Goal: Information Seeking & Learning: Learn about a topic

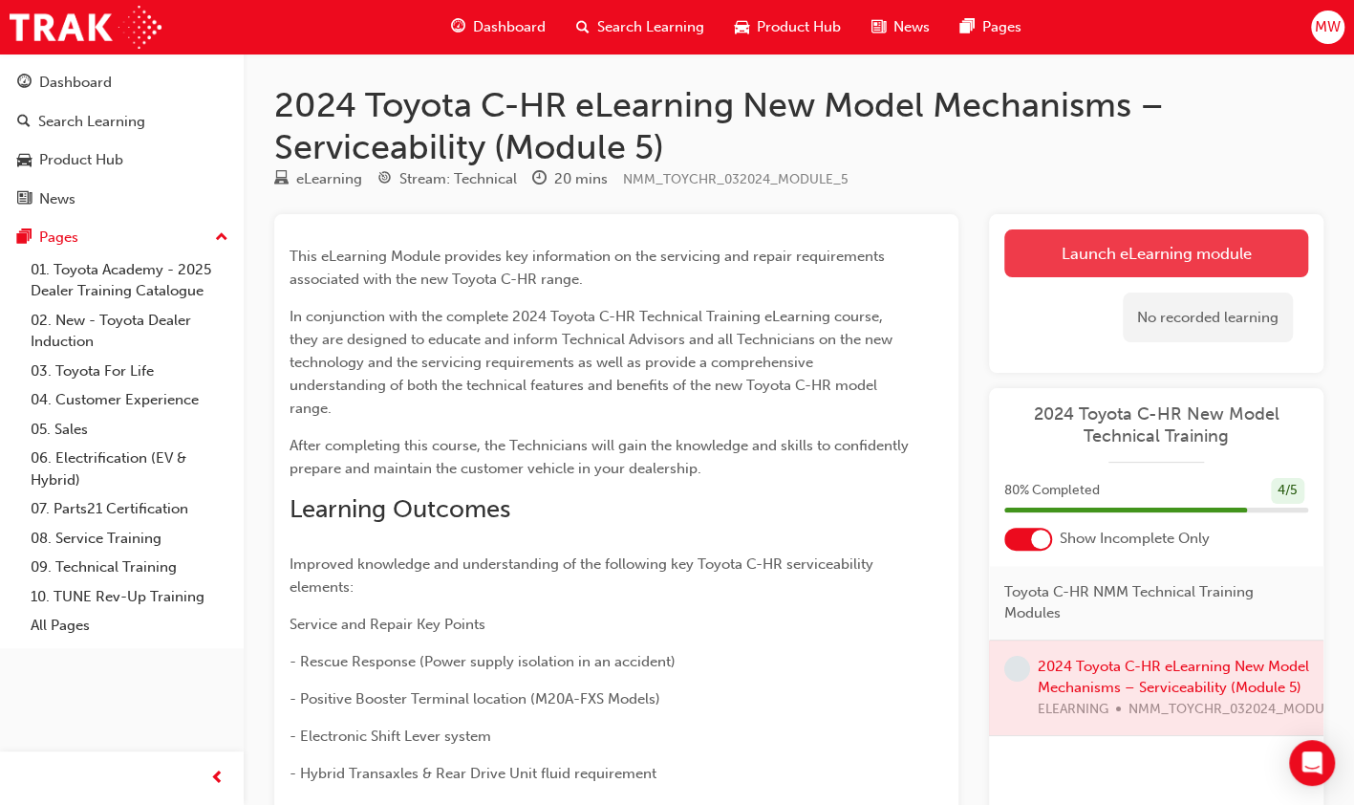
click at [1145, 245] on link "Launch eLearning module" at bounding box center [1156, 253] width 304 height 48
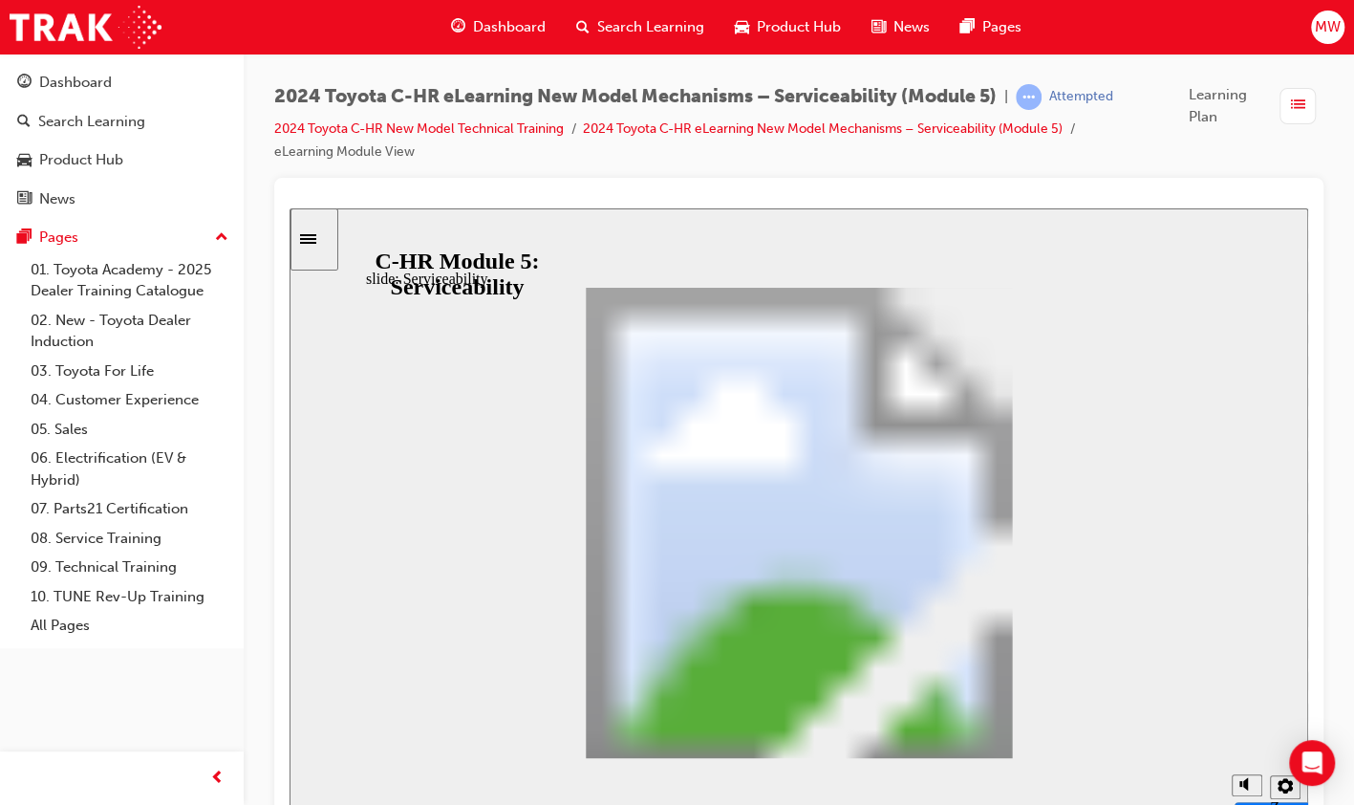
click at [329, 237] on icon "Sidebar Toggle" at bounding box center [314, 237] width 29 height 11
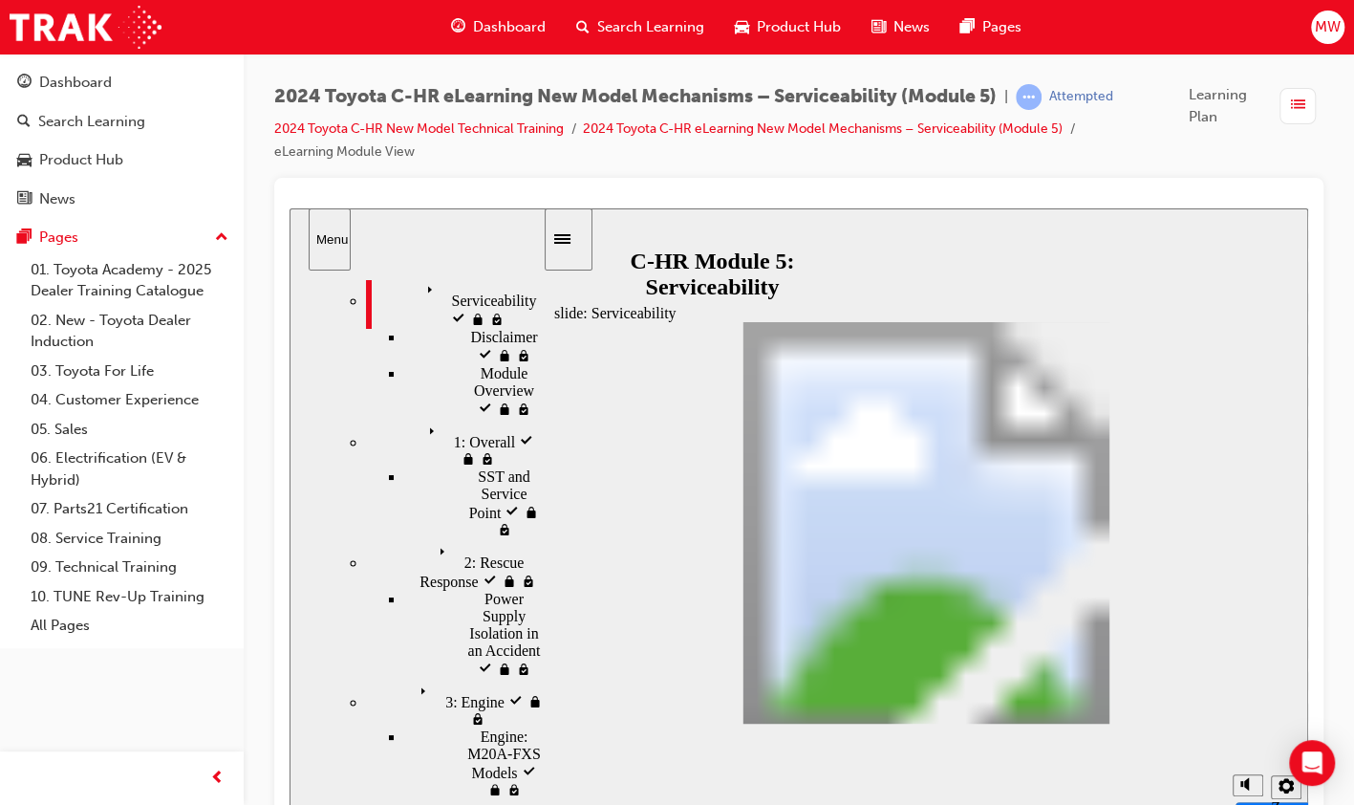
scroll to position [69, 0]
click at [463, 538] on div "2: Rescue Response 2: Rescue Response" at bounding box center [454, 564] width 177 height 52
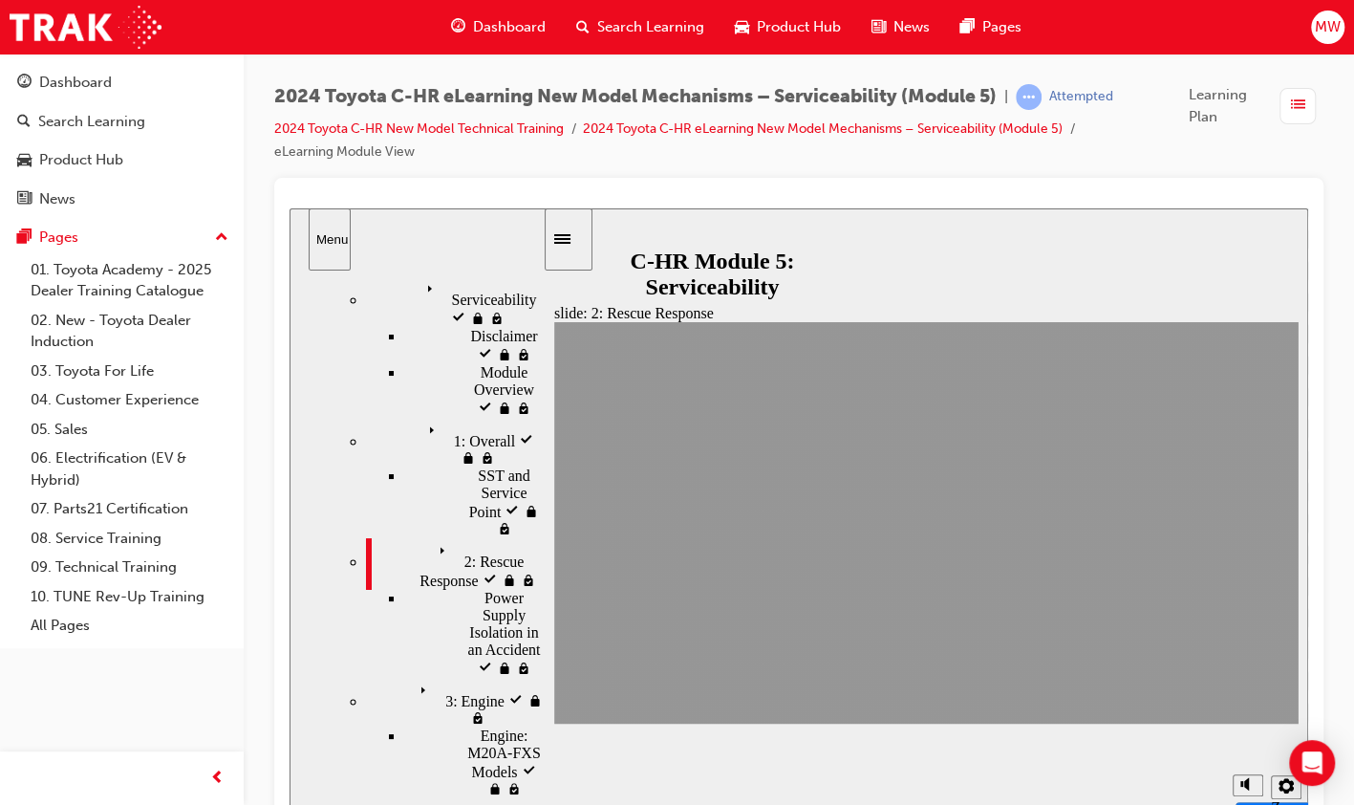
click at [461, 590] on div "Power Supply Isolation in an Accident Power Supply Isolation in an Accident" at bounding box center [473, 634] width 139 height 88
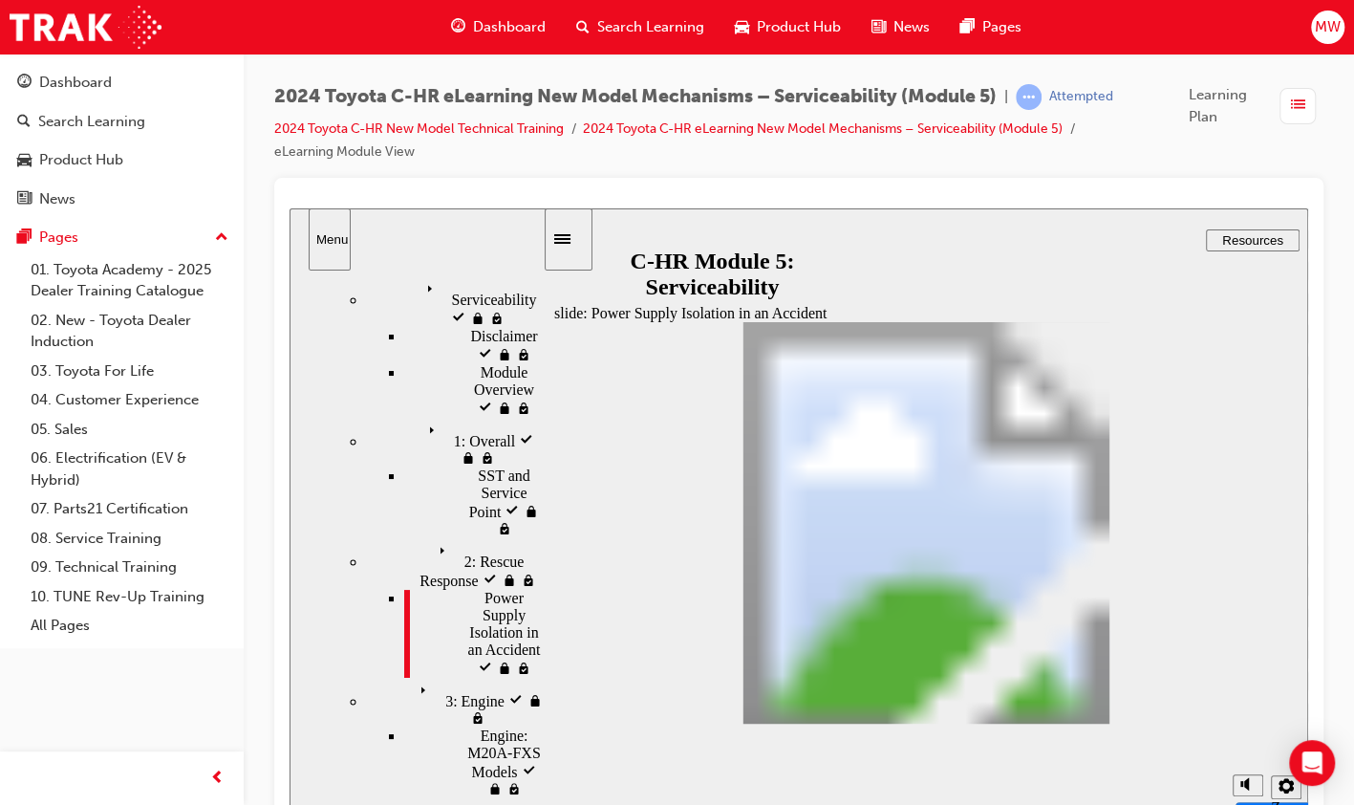
click at [468, 678] on div "3: Engine 3: Engine" at bounding box center [454, 703] width 177 height 50
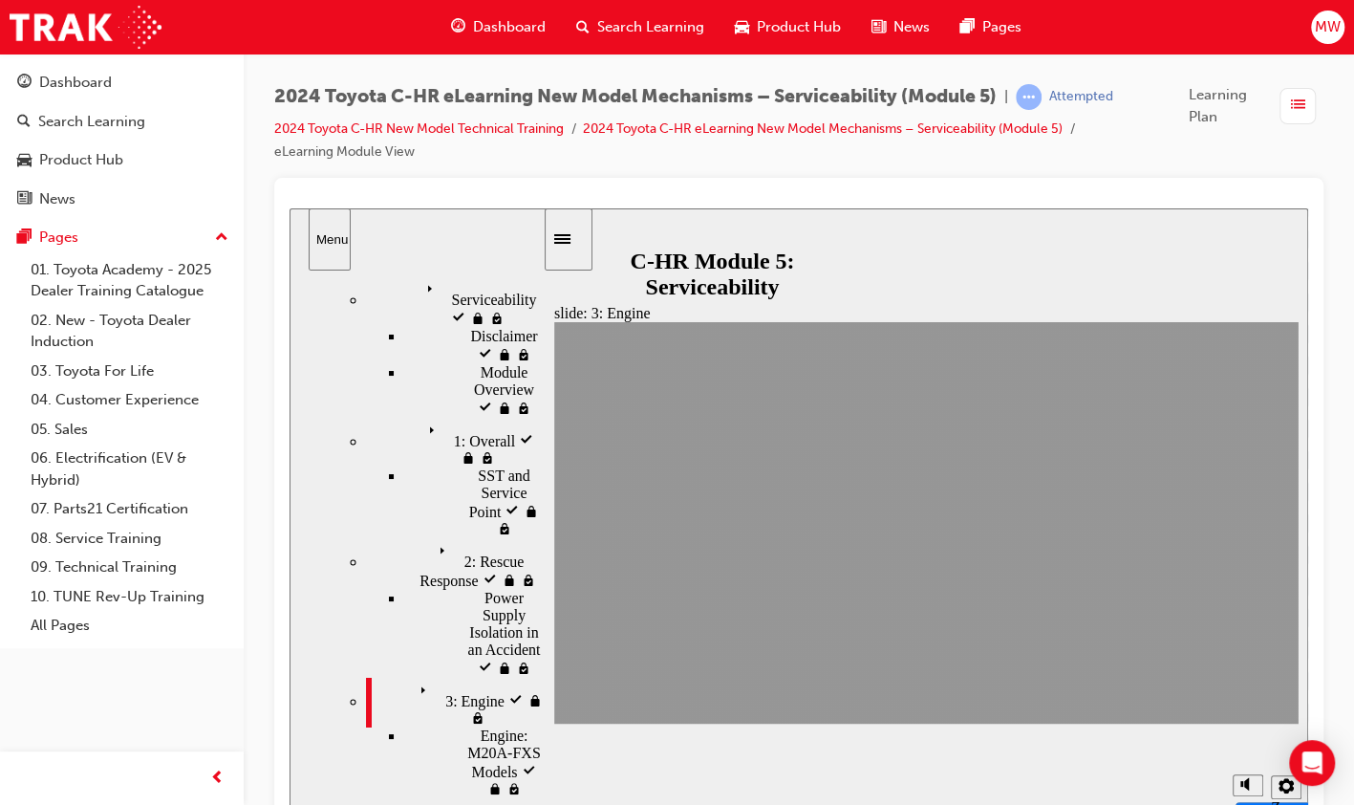
click at [468, 727] on div "Engine: M20A-FXS Models Engine: M20A-FXS Models" at bounding box center [473, 762] width 139 height 71
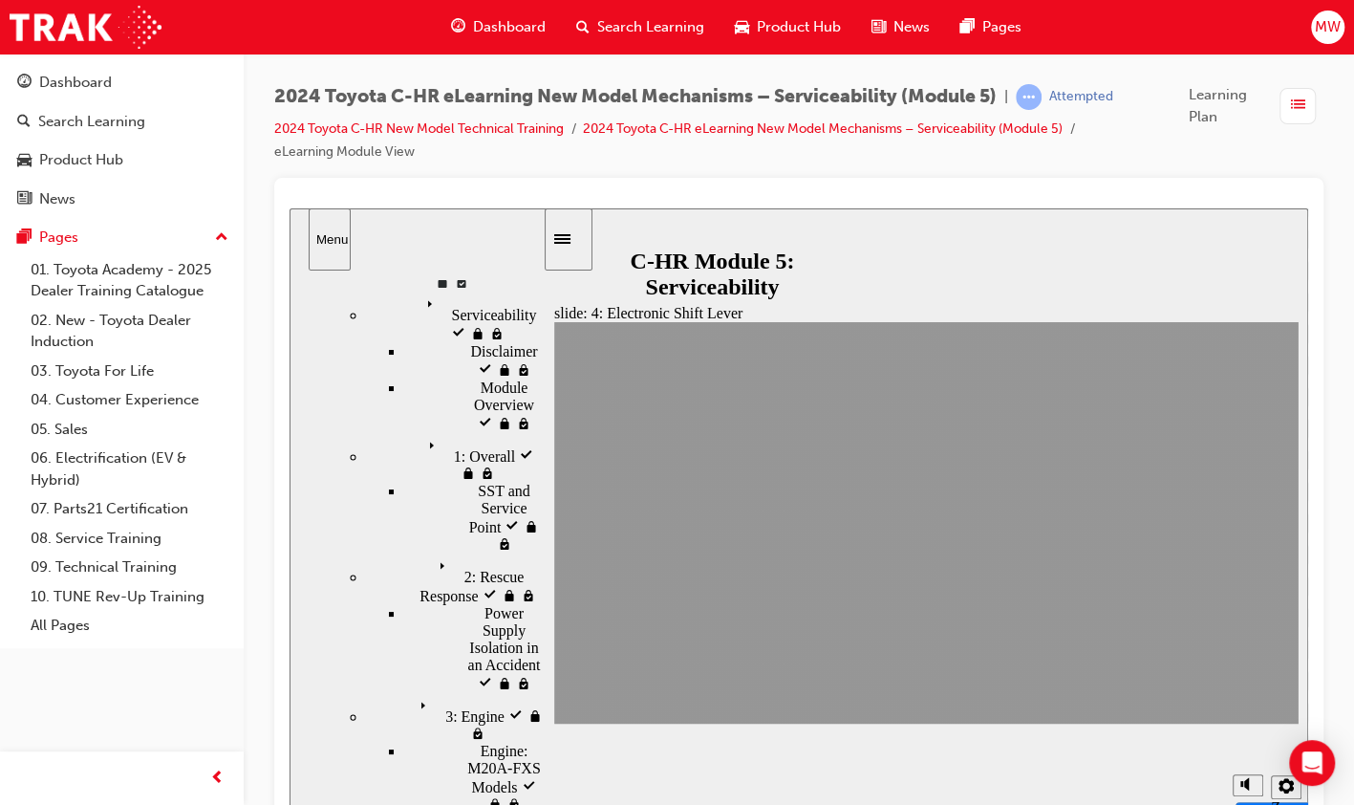
scroll to position [39, 0]
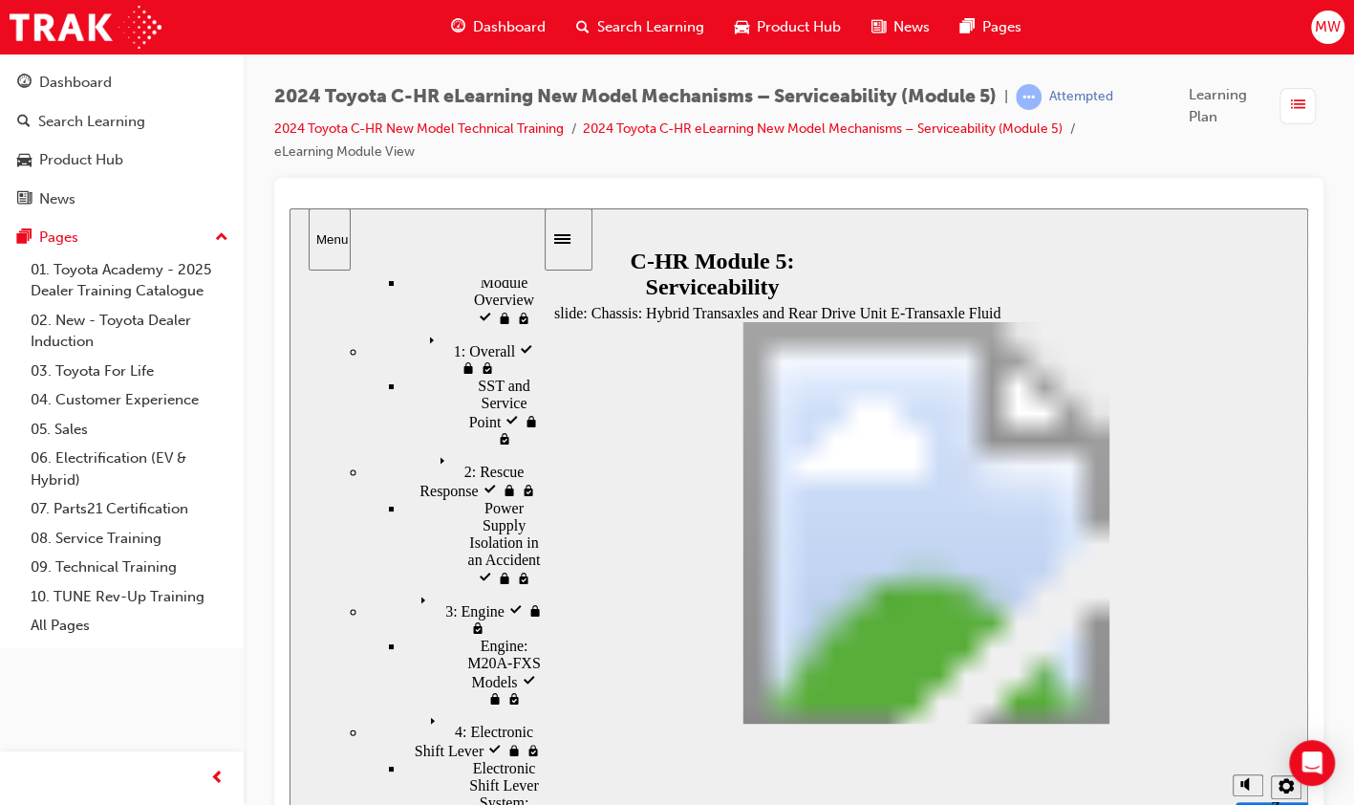
scroll to position [181, 0]
